Goal: Information Seeking & Learning: Learn about a topic

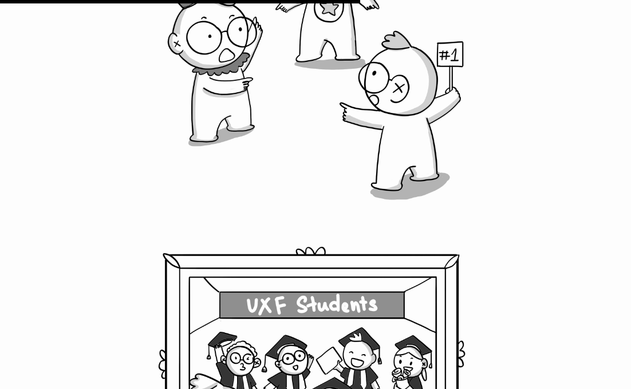
scroll to position [6694, 0]
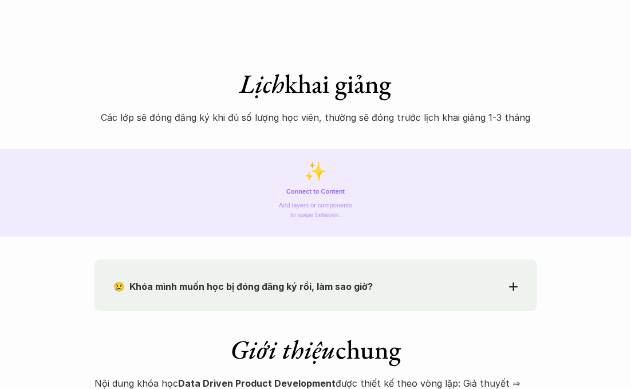
scroll to position [505, 0]
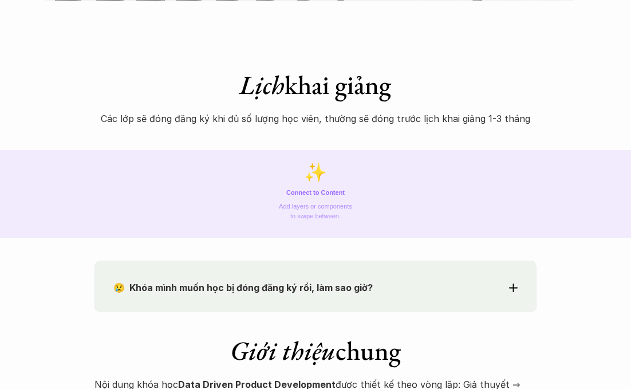
click at [469, 291] on p "😢 Khóa mình muốn học bị đóng đăng ký rồi, làm sao giờ?" at bounding box center [295, 287] width 364 height 17
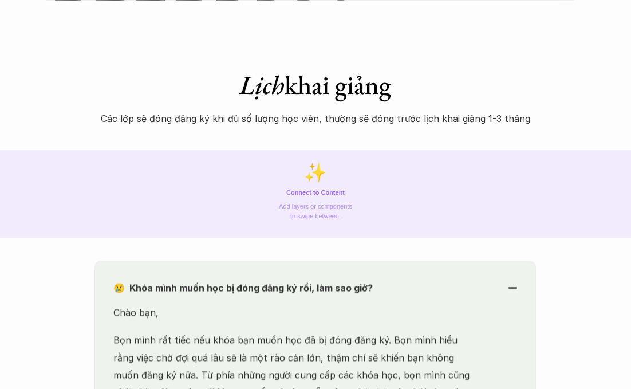
click at [469, 291] on p "😢 Khóa mình muốn học bị đóng đăng ký rồi, làm sao giờ?" at bounding box center [295, 288] width 364 height 17
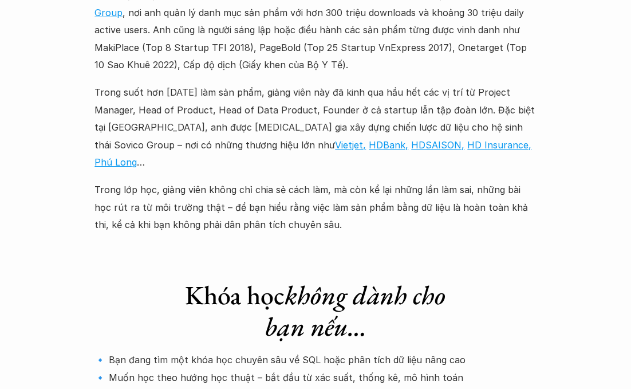
scroll to position [3265, 0]
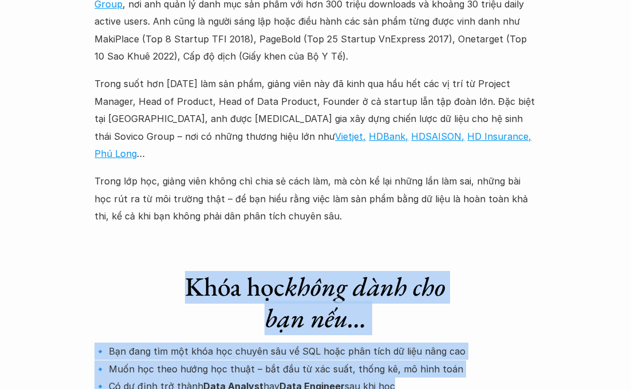
drag, startPoint x: 332, startPoint y: 77, endPoint x: 386, endPoint y: 198, distance: 132.4
click at [386, 248] on div "Khóa học không dành cho bạn nếu… 🔹 Bạn đang tìm một khóa học chuyên sâu về SQL …" at bounding box center [316, 351] width 442 height 206
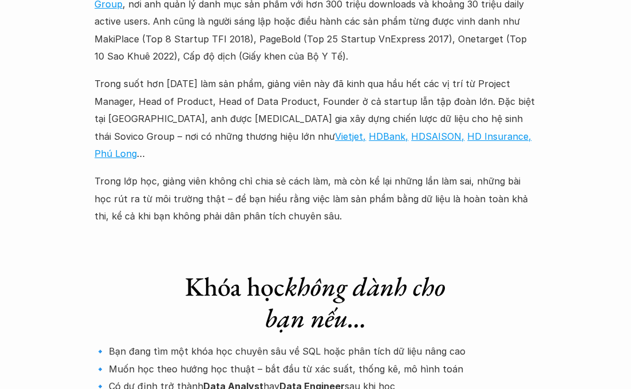
click at [430, 343] on p "🔹 Bạn đang tìm một khóa học chuyên sâu về SQL hoặc phân tích dữ liệu nâng cao 🔹…" at bounding box center [316, 386] width 442 height 87
drag, startPoint x: 433, startPoint y: 152, endPoint x: 438, endPoint y: 194, distance: 42.1
click at [438, 248] on div "Khóa học không dành cho bạn nếu… 🔹 Bạn đang tìm một khóa học chuyên sâu về SQL …" at bounding box center [316, 351] width 442 height 206
click at [438, 343] on p "🔹 Bạn đang tìm một khóa học chuyên sâu về SQL hoặc phân tích dữ liệu nâng cao 🔹…" at bounding box center [316, 386] width 442 height 87
drag, startPoint x: 438, startPoint y: 194, endPoint x: 445, endPoint y: 144, distance: 51.0
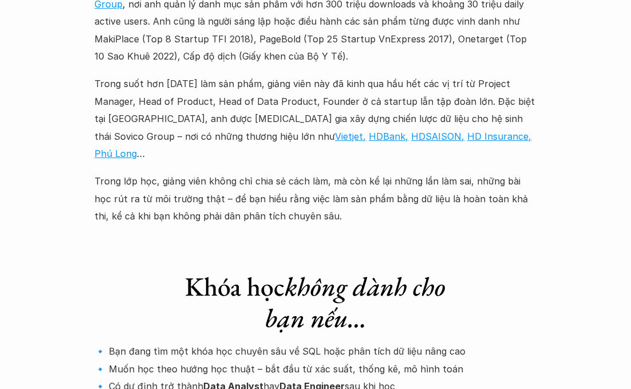
click at [445, 248] on div "Khóa học không dành cho bạn nếu… 🔹 Bạn đang tìm một khóa học chuyên sâu về SQL …" at bounding box center [316, 351] width 442 height 206
click at [453, 248] on div "Khóa học không dành cho bạn nếu… 🔹 Bạn đang tìm một khóa học chuyên sâu về SQL …" at bounding box center [316, 351] width 442 height 206
drag, startPoint x: 431, startPoint y: 150, endPoint x: 434, endPoint y: 199, distance: 49.4
click at [434, 248] on div "Khóa học không dành cho bạn nếu… 🔹 Bạn đang tìm một khóa học chuyên sâu về SQL …" at bounding box center [316, 351] width 442 height 206
click at [434, 343] on p "🔹 Bạn đang tìm một khóa học chuyên sâu về SQL hoặc phân tích dữ liệu nâng cao 🔹…" at bounding box center [316, 386] width 442 height 87
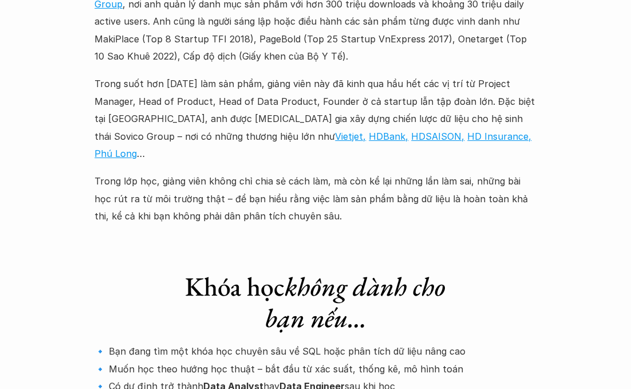
drag, startPoint x: 434, startPoint y: 199, endPoint x: 443, endPoint y: 148, distance: 51.8
click at [443, 248] on div "Khóa học không dành cho bạn nếu… 🔹 Bạn đang tìm một khóa học chuyên sâu về SQL …" at bounding box center [316, 351] width 442 height 206
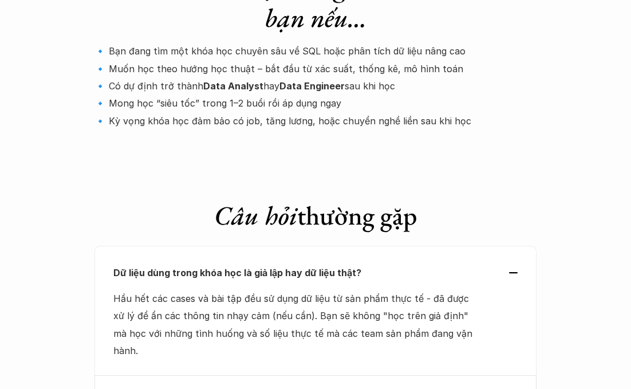
scroll to position [3574, 0]
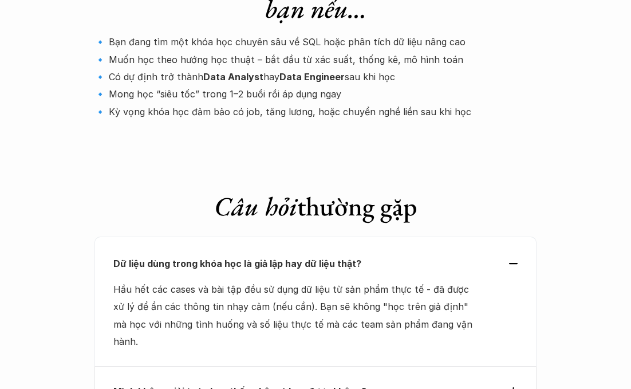
click at [475, 383] on p "Mình không giỏi toán hay thống kê, có học được không?" at bounding box center [295, 391] width 364 height 17
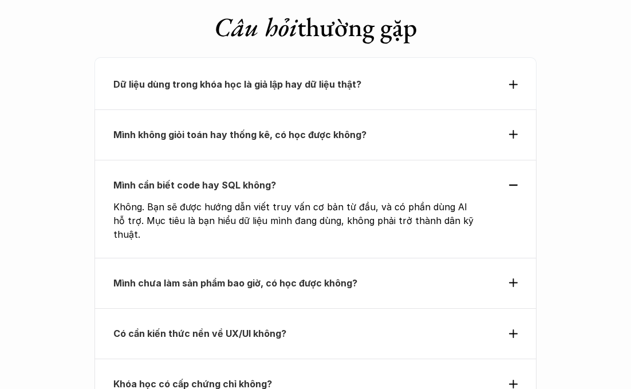
scroll to position [3754, 0]
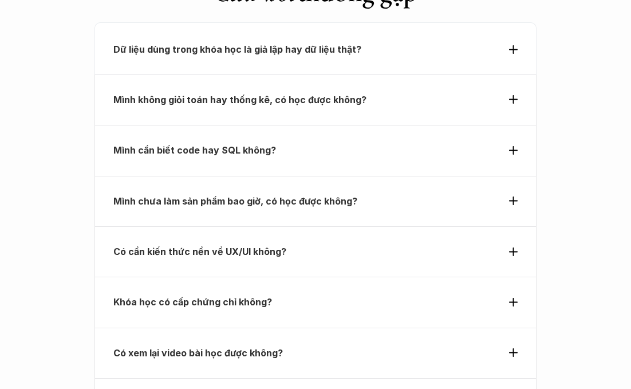
click at [457, 328] on div "Có xem lại video bài học được không?" at bounding box center [316, 353] width 442 height 50
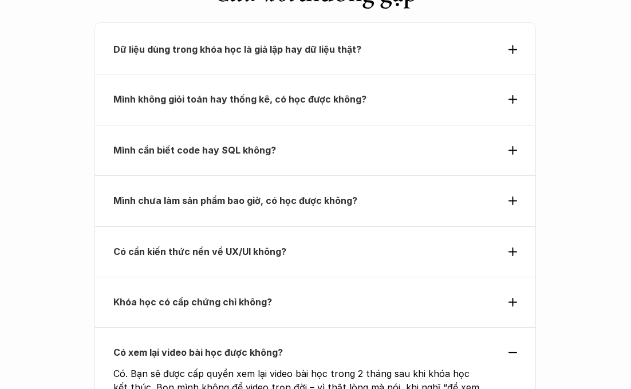
click at [457, 328] on div "Có xem lại video bài học được không? Có. Bạn sẽ được cấp quyền xem lại video bà…" at bounding box center [316, 376] width 442 height 97
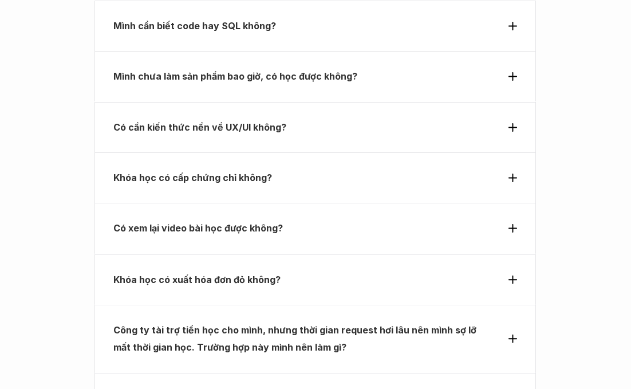
scroll to position [3921, 0]
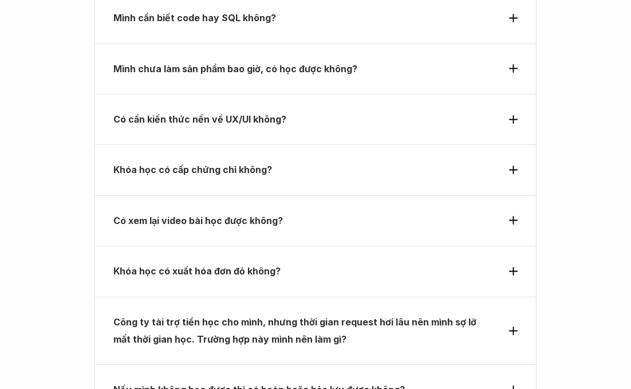
click at [451, 381] on p "Nếu mình không học được thì có hoàn hoặc bảo lưu được không?" at bounding box center [295, 389] width 364 height 17
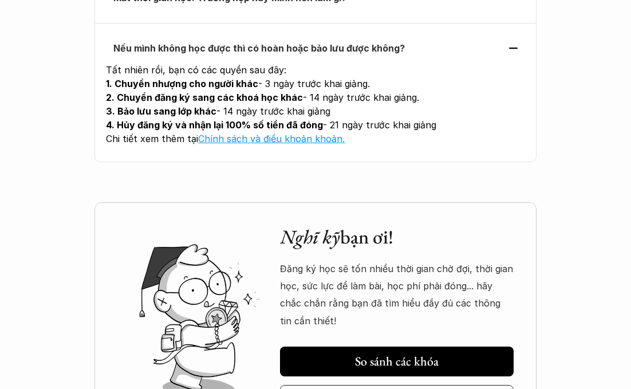
scroll to position [4267, 0]
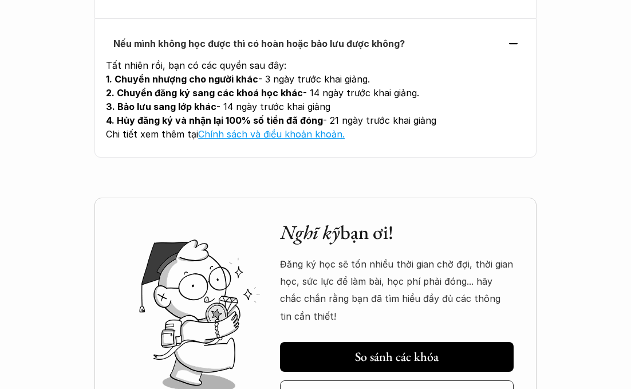
click at [390, 380] on link "Hỏi người quen" at bounding box center [397, 395] width 234 height 30
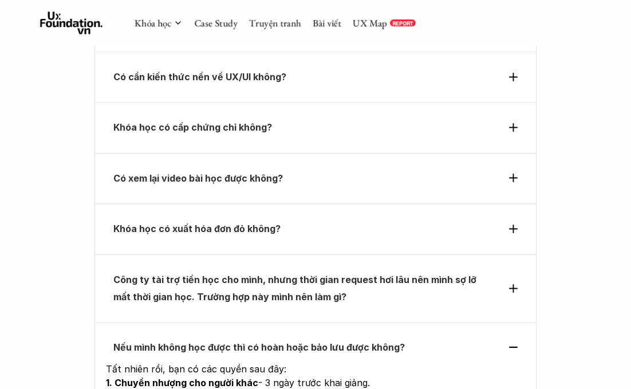
scroll to position [3943, 0]
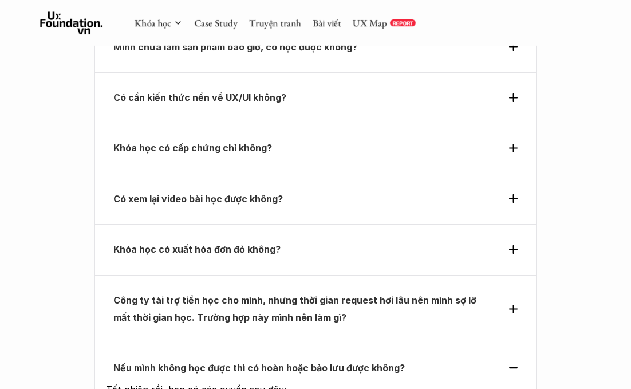
click at [480, 292] on div "Công ty tài trợ tiền học cho mình, nhưng thời gian request hơi lâu nên mình sợ …" at bounding box center [315, 309] width 404 height 35
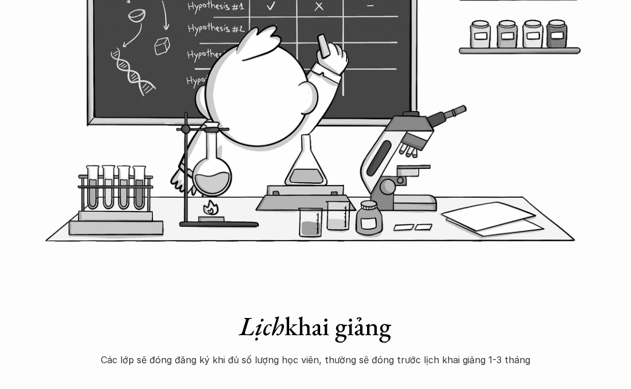
scroll to position [436, 0]
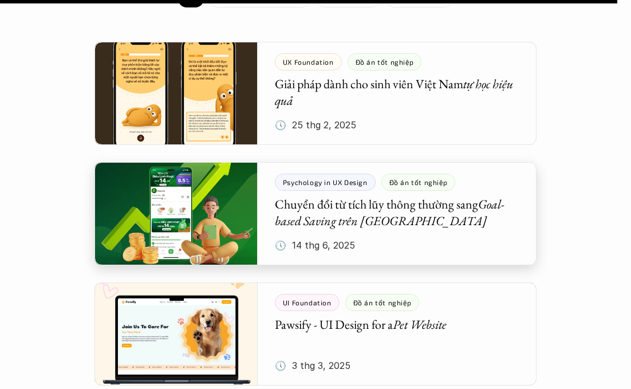
scroll to position [1231, 0]
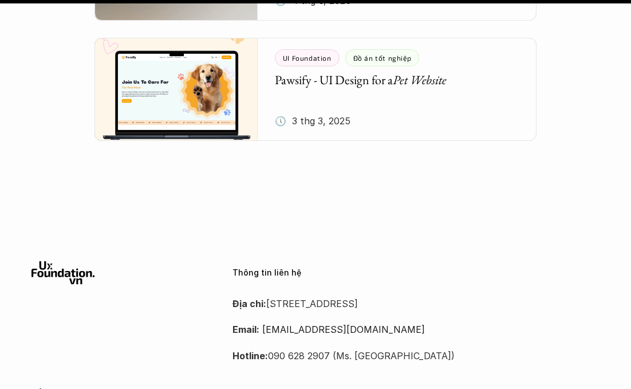
scroll to position [1865, 0]
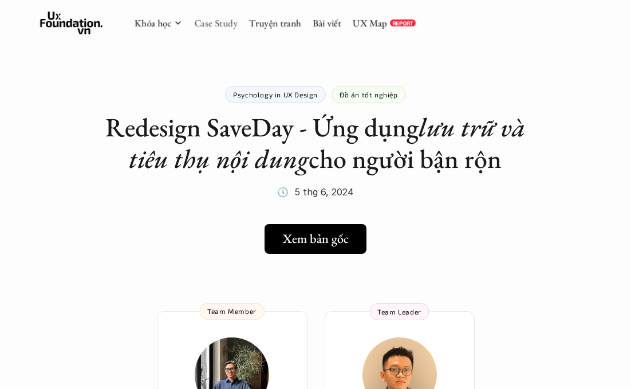
click at [203, 22] on link "Case Study" at bounding box center [216, 23] width 44 height 13
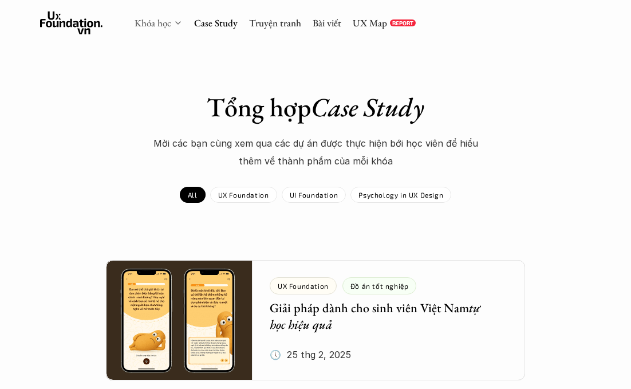
click at [162, 25] on link "Khóa học" at bounding box center [153, 23] width 37 height 13
click at [152, 23] on link "Khóa học" at bounding box center [153, 23] width 37 height 13
click at [182, 25] on icon at bounding box center [178, 22] width 9 height 9
click at [149, 22] on link "Khóa học" at bounding box center [153, 23] width 37 height 13
click at [68, 20] on icon at bounding box center [71, 22] width 63 height 23
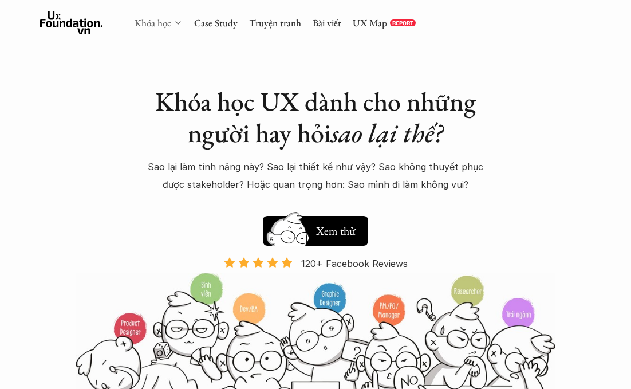
click at [160, 23] on link "Khóa học" at bounding box center [153, 23] width 37 height 13
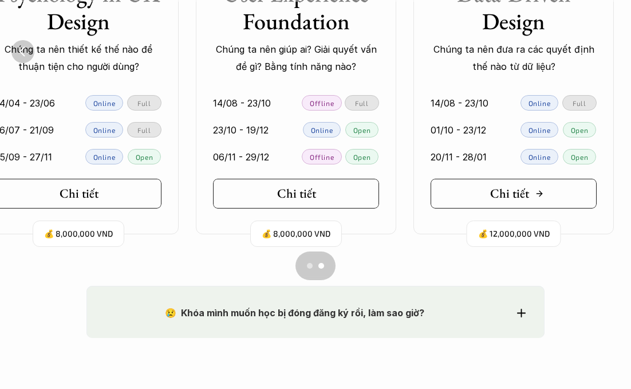
scroll to position [934, 0]
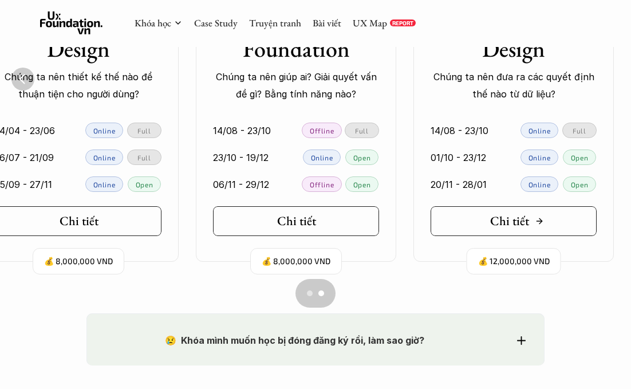
click at [489, 228] on link "Chi tiết" at bounding box center [514, 221] width 166 height 30
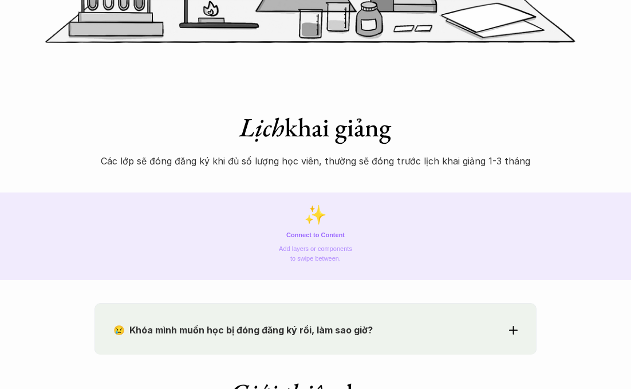
scroll to position [531, 0]
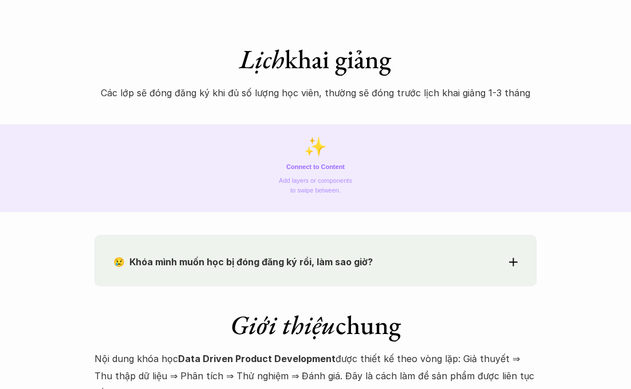
click at [330, 185] on p "Add layers or components to swipe between." at bounding box center [315, 185] width 74 height 19
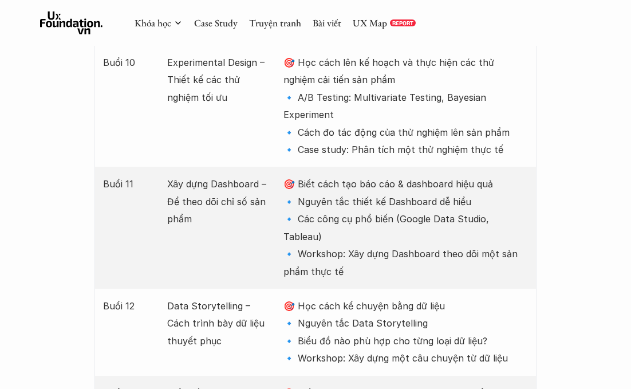
scroll to position [1717, 0]
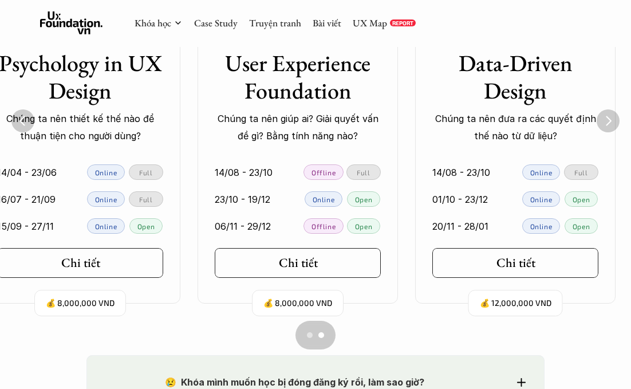
scroll to position [0, 257]
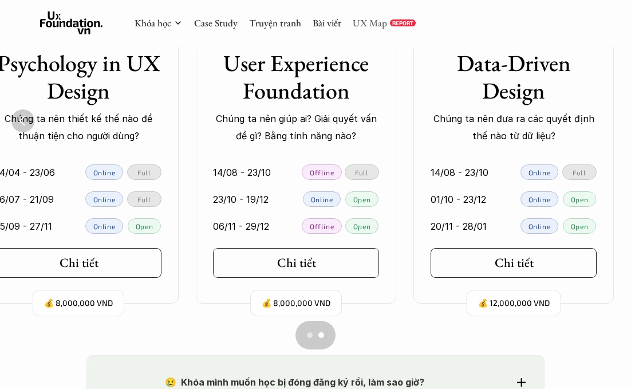
click at [364, 17] on link "UX Map" at bounding box center [370, 23] width 34 height 13
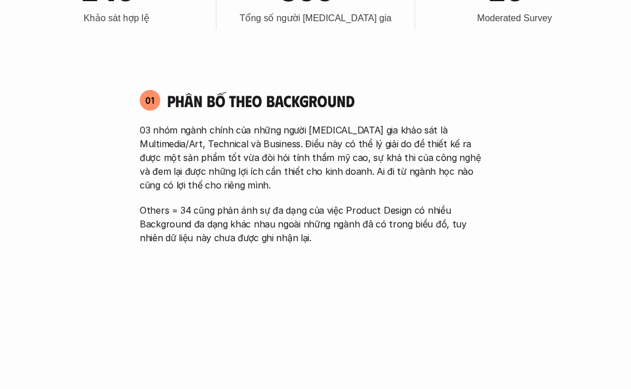
scroll to position [590, 0]
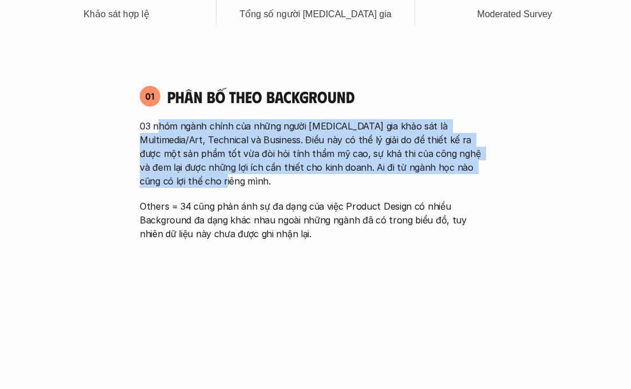
drag, startPoint x: 159, startPoint y: 124, endPoint x: 211, endPoint y: 186, distance: 81.3
click at [211, 186] on p "03 nhóm ngành chính của những người [MEDICAL_DATA] gia khảo sát là Multimedia/A…" at bounding box center [316, 153] width 352 height 69
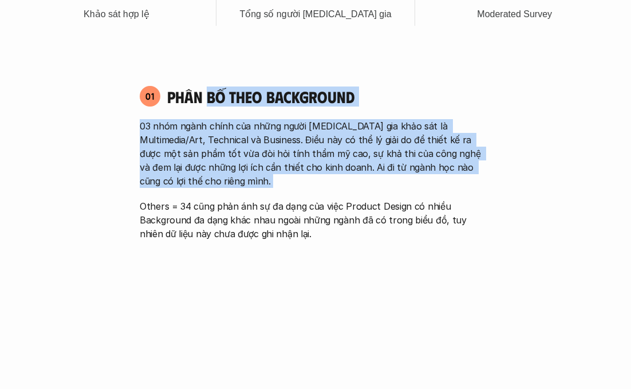
drag, startPoint x: 211, startPoint y: 186, endPoint x: 211, endPoint y: 101, distance: 84.8
click at [211, 101] on div "01 Phân bố theo background 03 nhóm ngành chính của những người [MEDICAL_DATA] g…" at bounding box center [316, 162] width 372 height 155
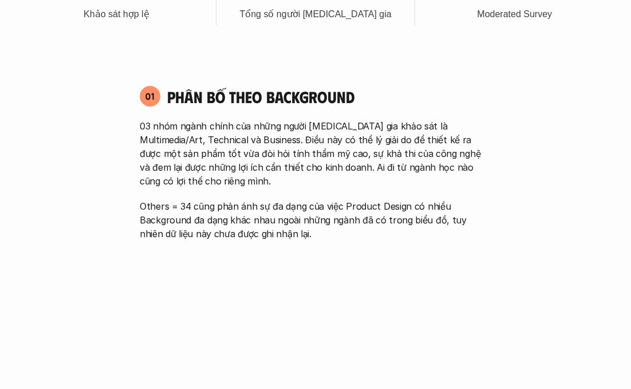
click at [256, 154] on p "03 nhóm ngành chính của những người [MEDICAL_DATA] gia khảo sát là Multimedia/A…" at bounding box center [316, 153] width 352 height 69
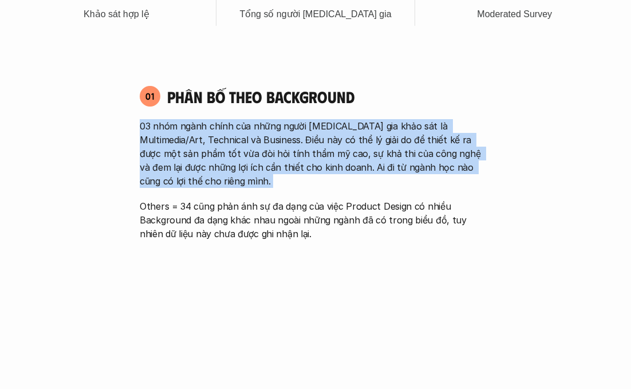
drag, startPoint x: 189, startPoint y: 119, endPoint x: 198, endPoint y: 196, distance: 77.8
click at [198, 196] on div "03 nhóm ngành chính của những người [MEDICAL_DATA] gia khảo sát là Multimedia/A…" at bounding box center [316, 179] width 352 height 121
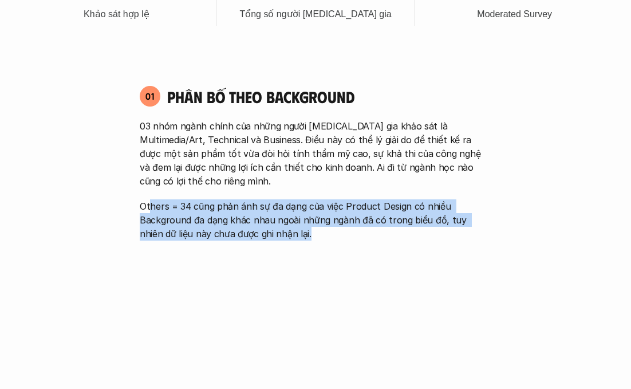
drag, startPoint x: 150, startPoint y: 205, endPoint x: 211, endPoint y: 264, distance: 85.1
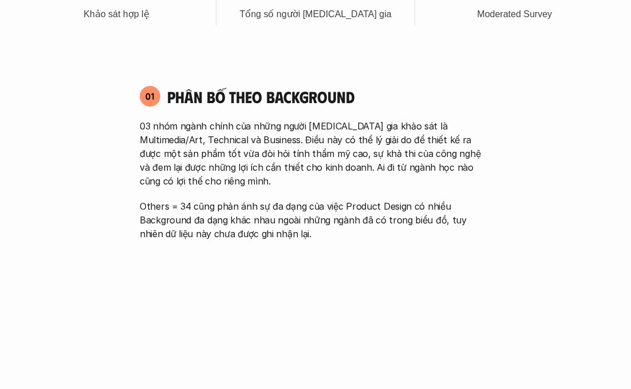
click at [390, 200] on p "Others = 34 cũng phản ánh sự đa dạng của việc Product Design có nhiều Backgroun…" at bounding box center [316, 219] width 352 height 41
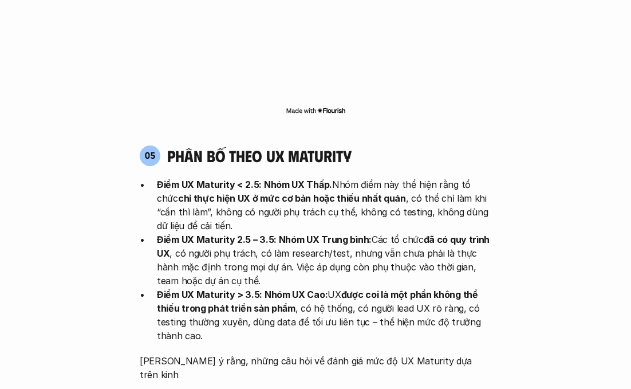
scroll to position [2187, 0]
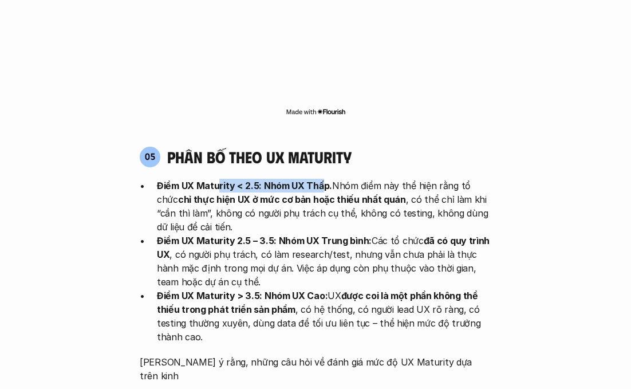
drag, startPoint x: 217, startPoint y: 130, endPoint x: 322, endPoint y: 130, distance: 104.9
click at [322, 180] on strong "Điểm UX Maturity < 2.5: Nhóm UX Thấp." at bounding box center [244, 185] width 175 height 11
click at [421, 355] on p "[PERSON_NAME] ý rằng, những câu hỏi về đánh giá mức độ UX Maturity dựa trên kinh" at bounding box center [316, 369] width 352 height 28
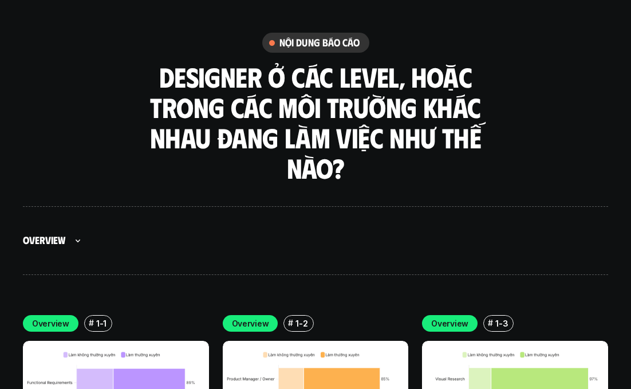
scroll to position [3064, 0]
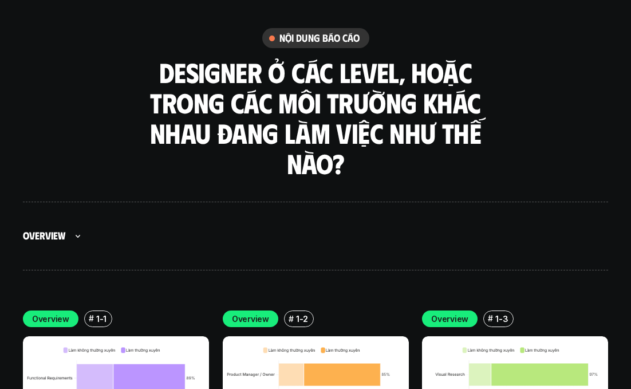
click at [241, 313] on p "Overview" at bounding box center [250, 319] width 37 height 12
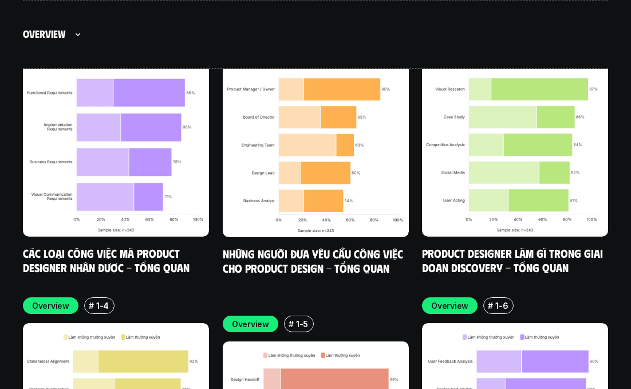
scroll to position [3352, 0]
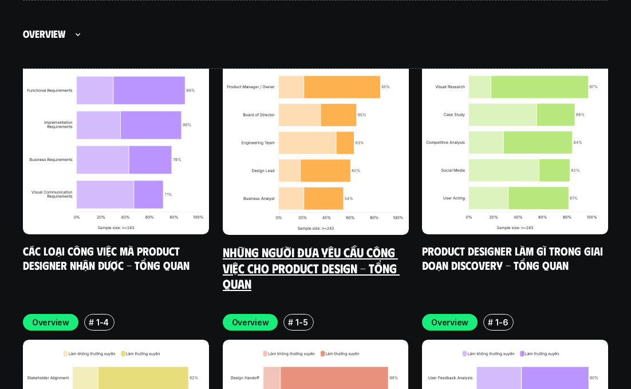
click at [317, 244] on link "Những người đưa yêu cầu công việc cho Product Design - Tổng quan" at bounding box center [311, 267] width 177 height 47
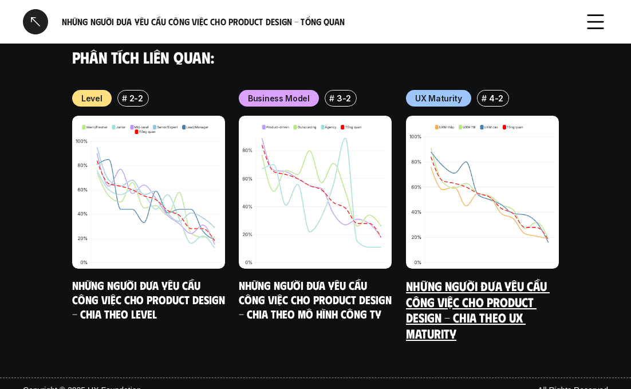
scroll to position [1139, 0]
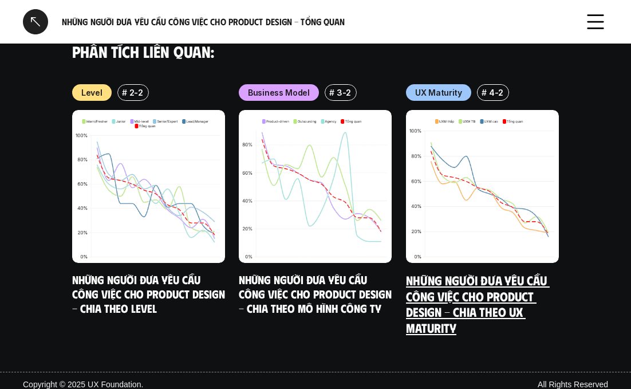
click at [501, 253] on img at bounding box center [482, 186] width 153 height 153
